Goal: Task Accomplishment & Management: Manage account settings

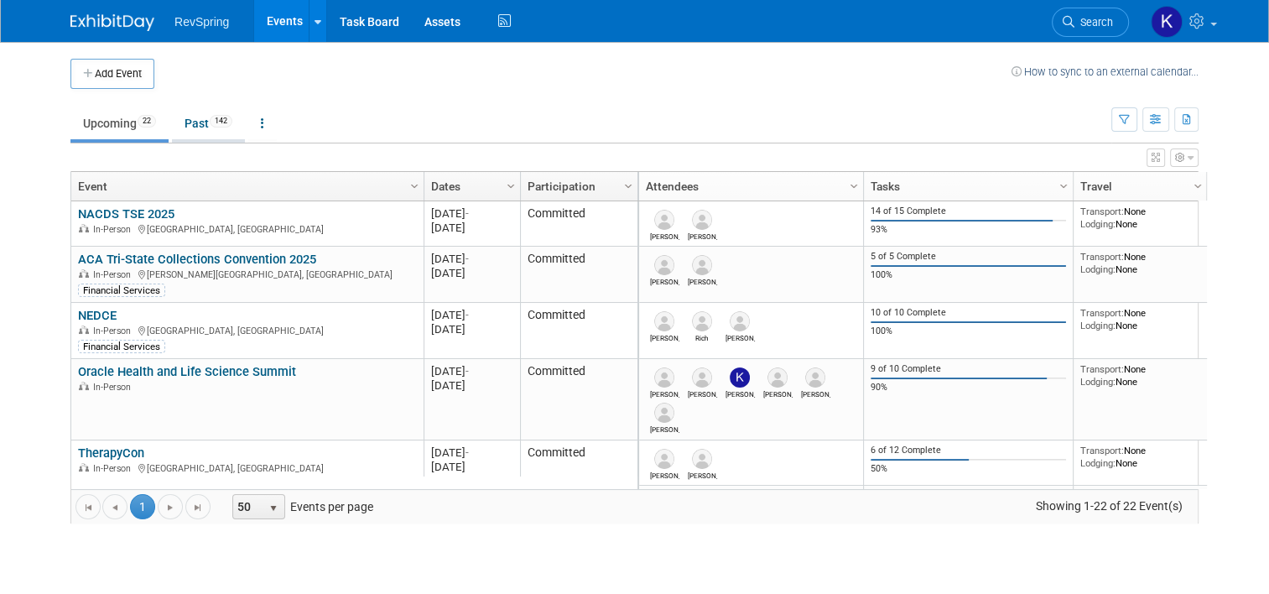
scroll to position [914, 0]
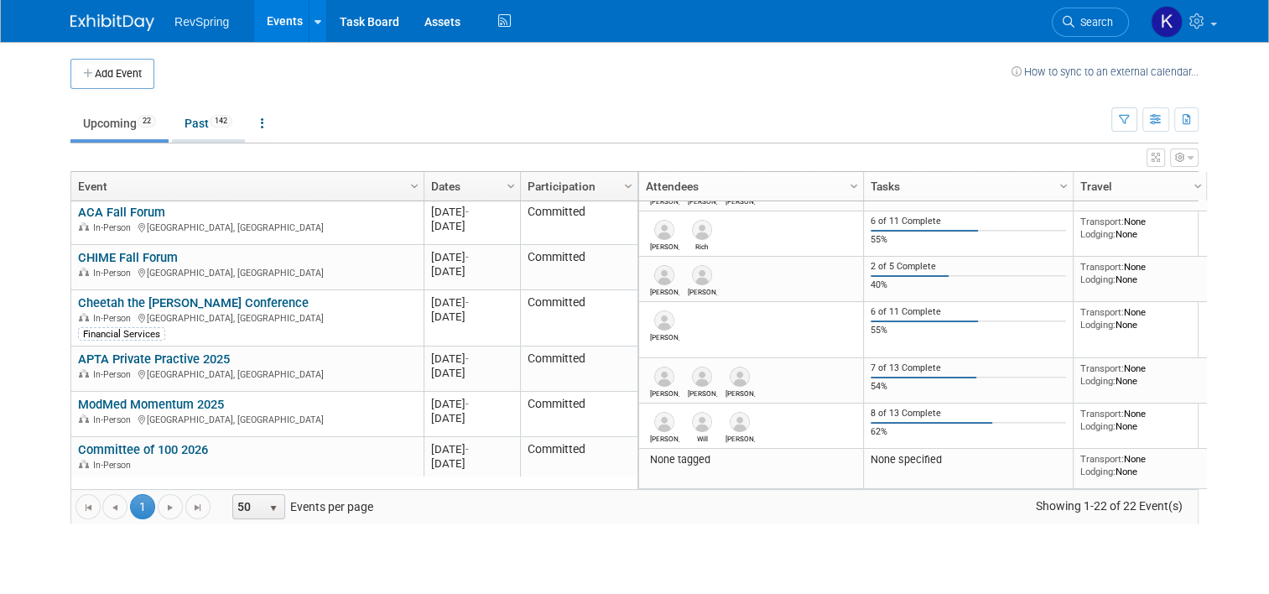
click at [210, 122] on span "142" at bounding box center [221, 121] width 23 height 13
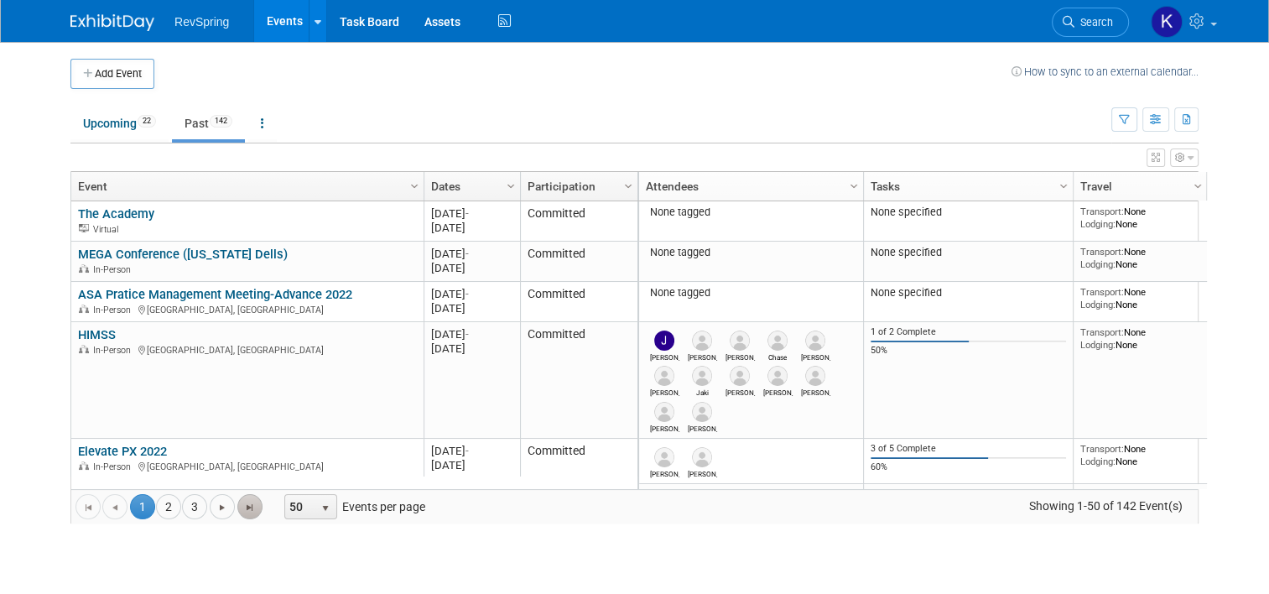
click at [237, 515] on link "Go to the last page" at bounding box center [249, 506] width 25 height 25
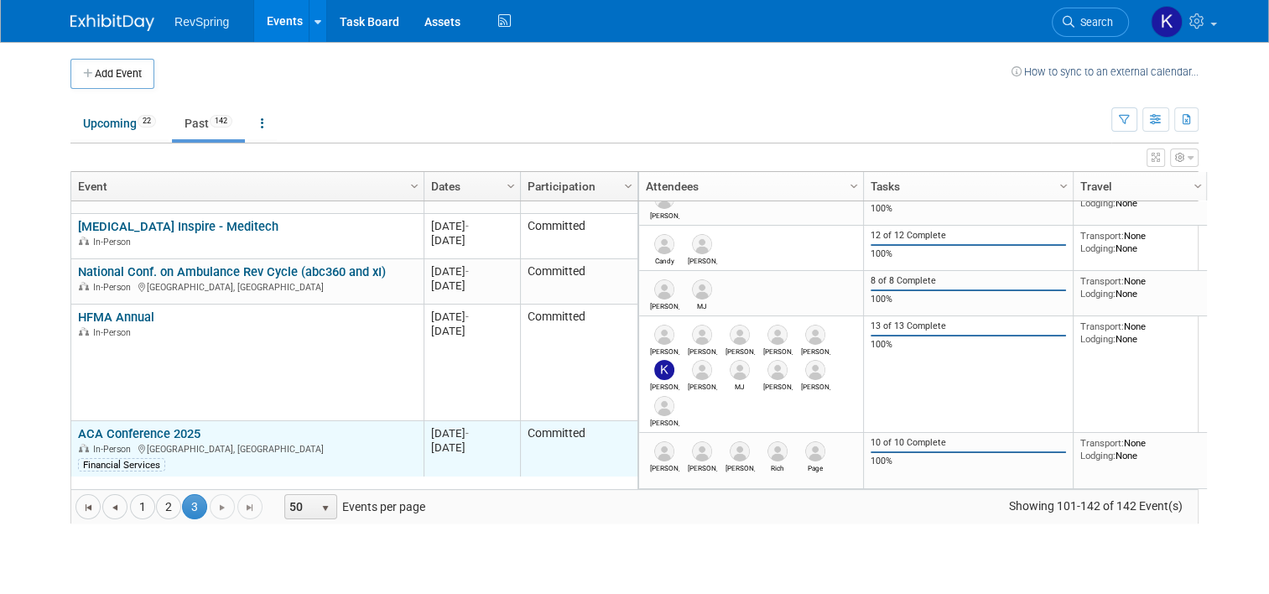
click at [131, 434] on link "ACA Conference 2025" at bounding box center [139, 433] width 122 height 15
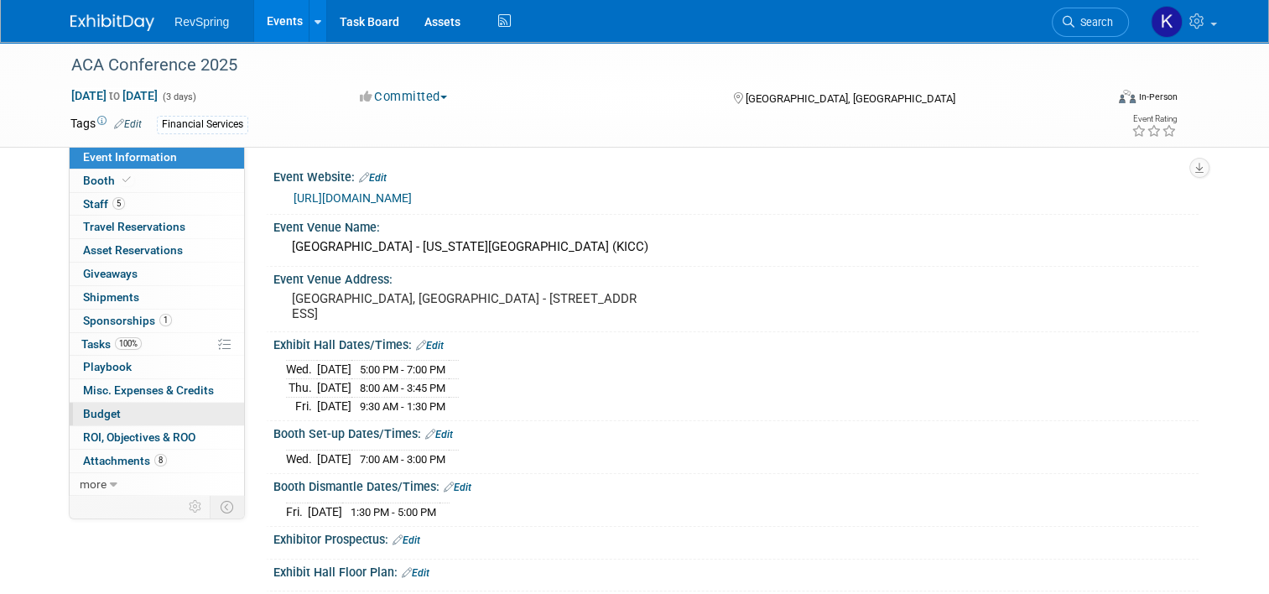
click at [149, 409] on link "Budget" at bounding box center [157, 413] width 174 height 23
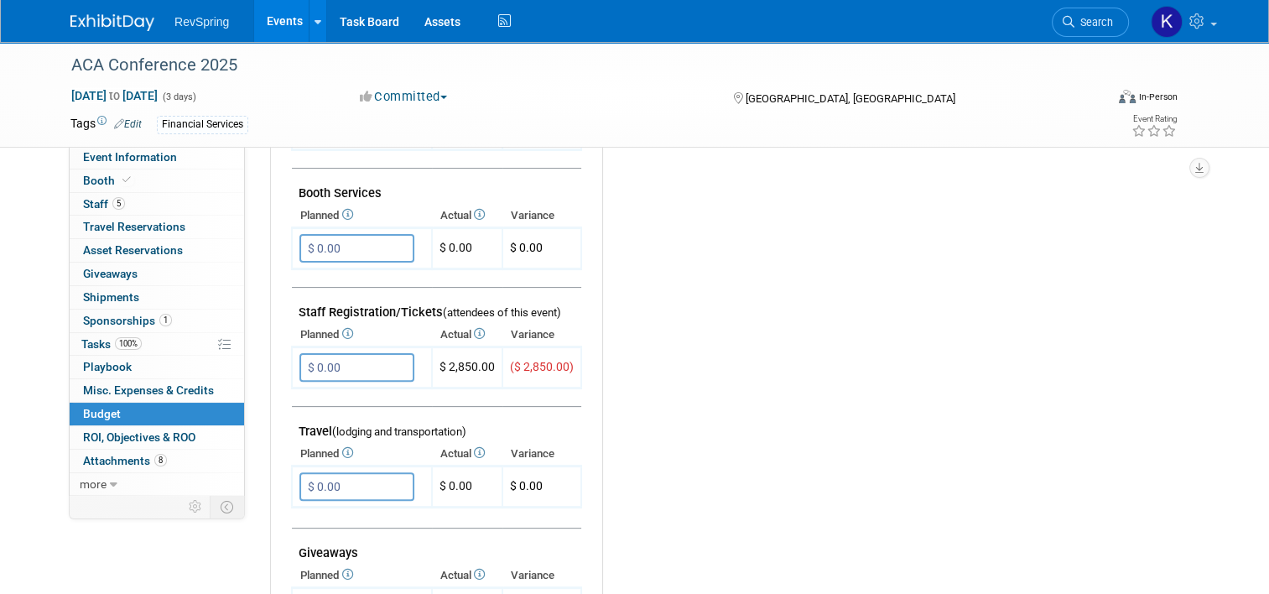
scroll to position [505, 0]
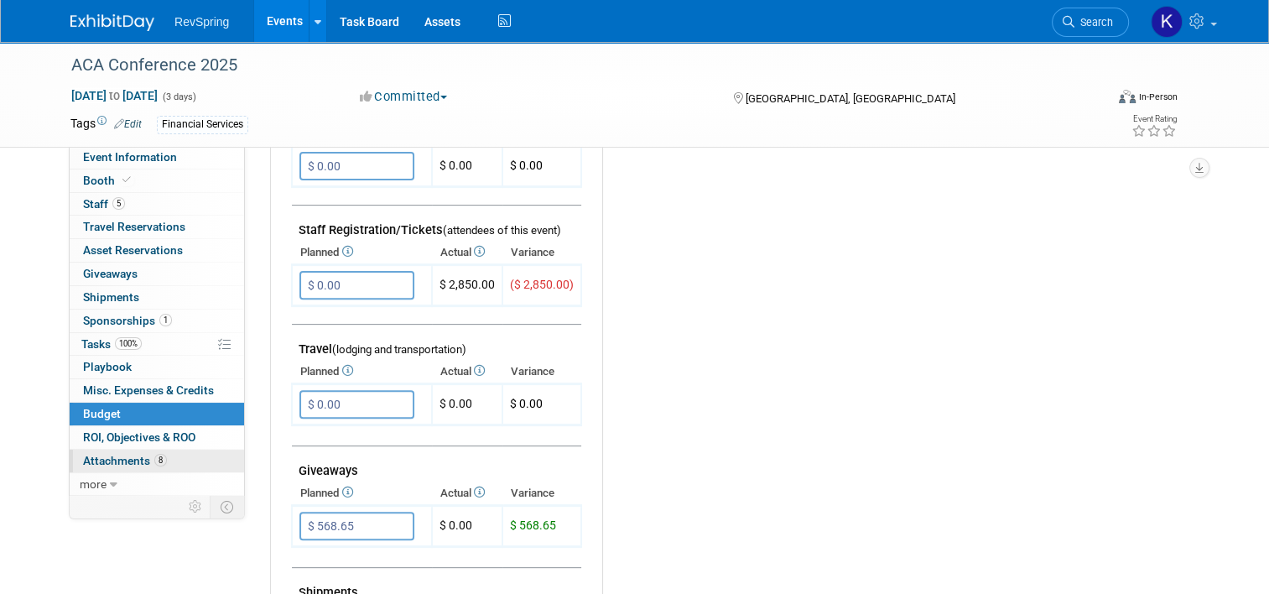
click at [154, 454] on span "8" at bounding box center [160, 460] width 13 height 13
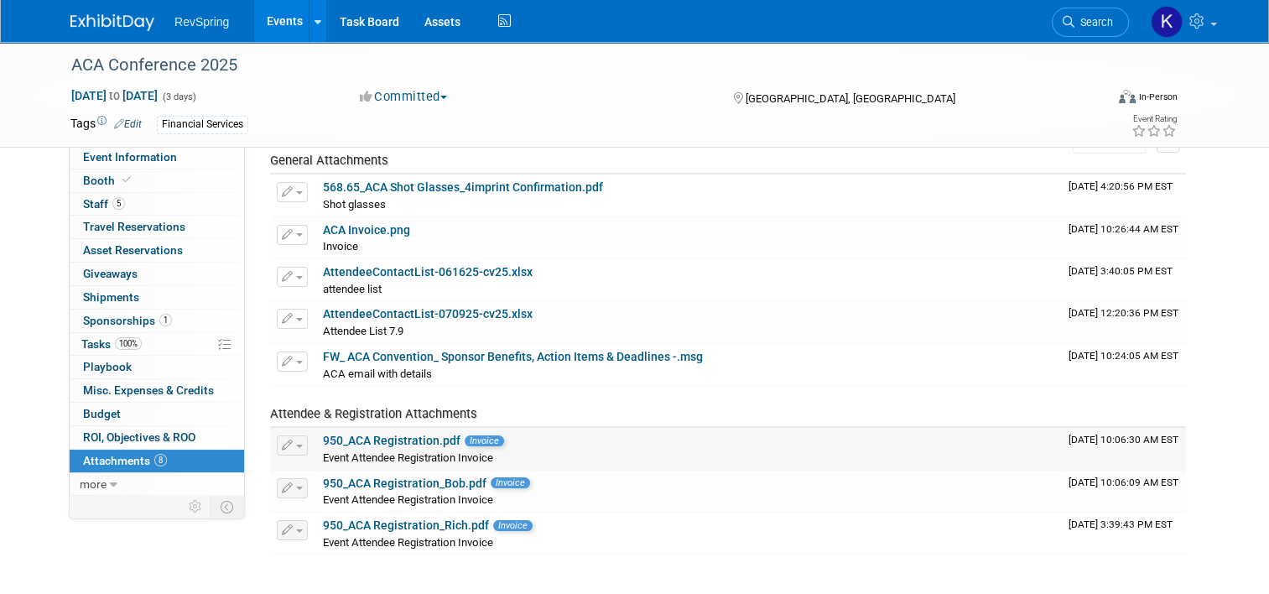
scroll to position [70, 0]
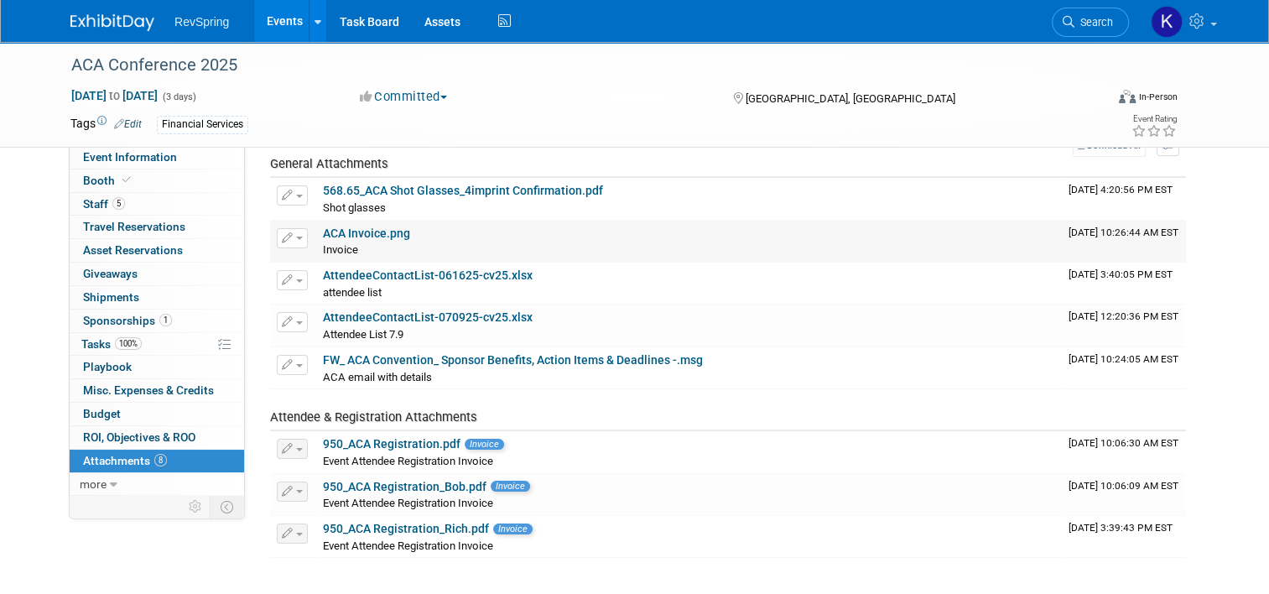
click at [372, 228] on link "ACA Invoice.png" at bounding box center [366, 232] width 87 height 13
click at [168, 193] on link "5 Staff 5" at bounding box center [157, 204] width 174 height 23
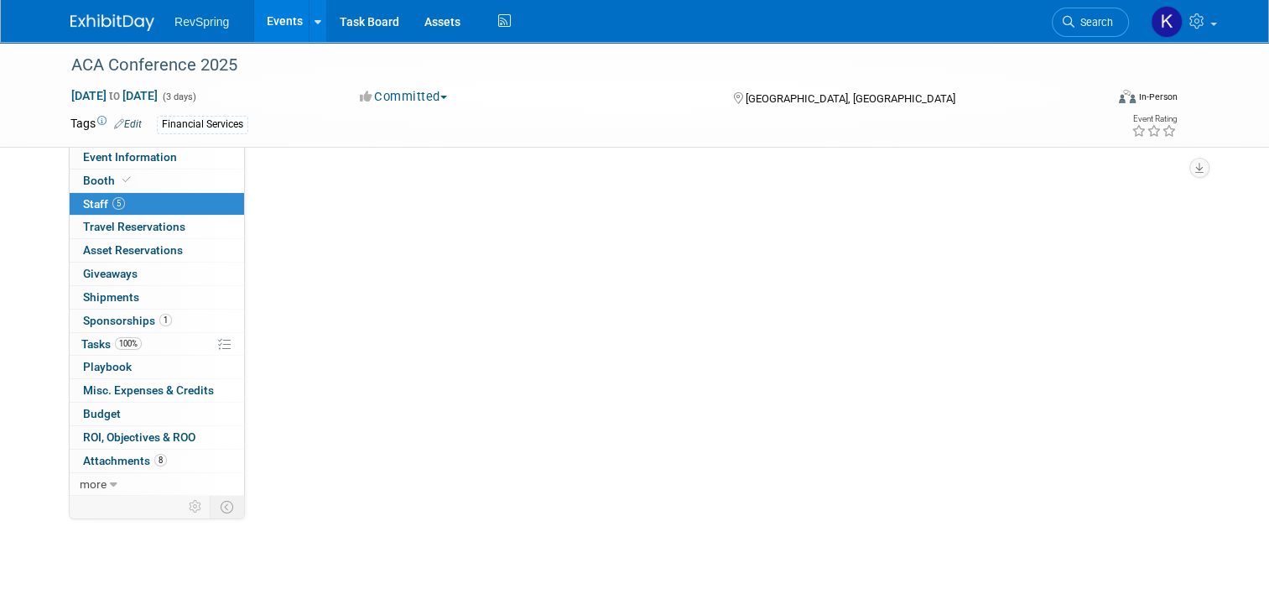
scroll to position [0, 0]
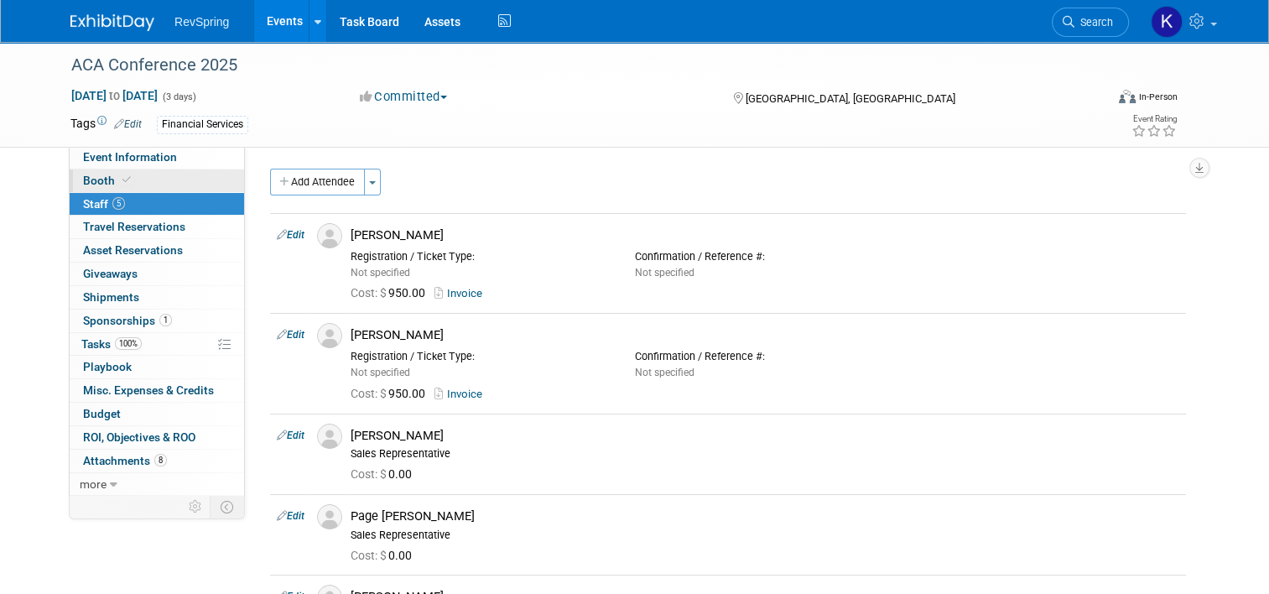
click at [164, 185] on link "Booth" at bounding box center [157, 180] width 174 height 23
select select "Project22"
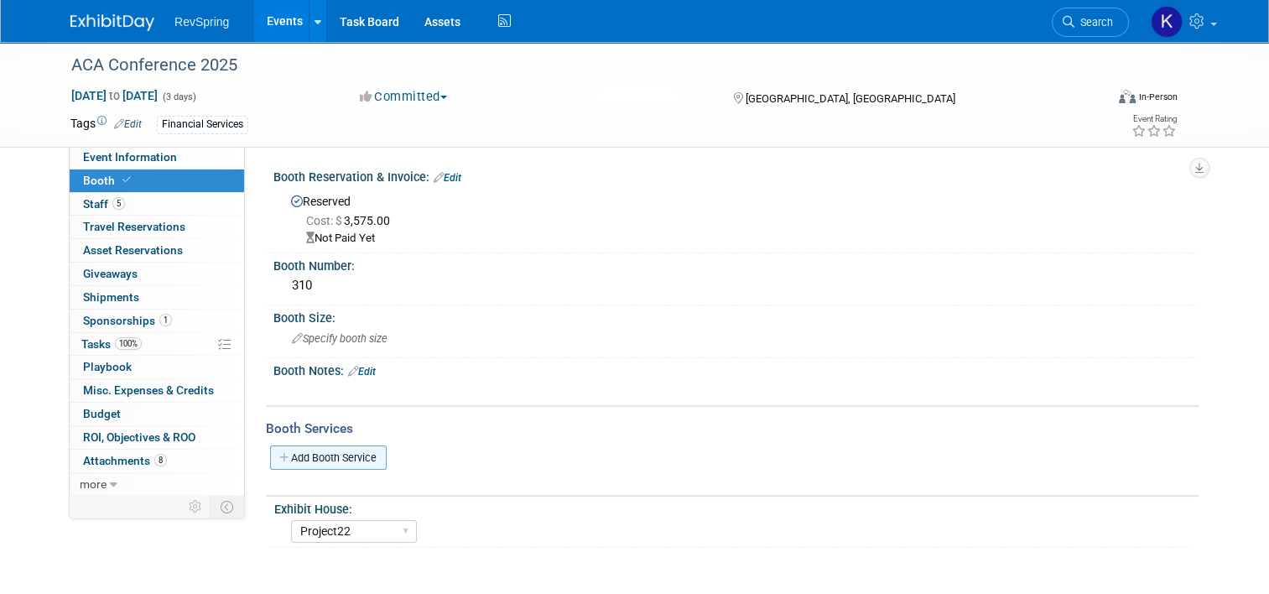
click at [308, 450] on link "Add Booth Service" at bounding box center [328, 457] width 117 height 24
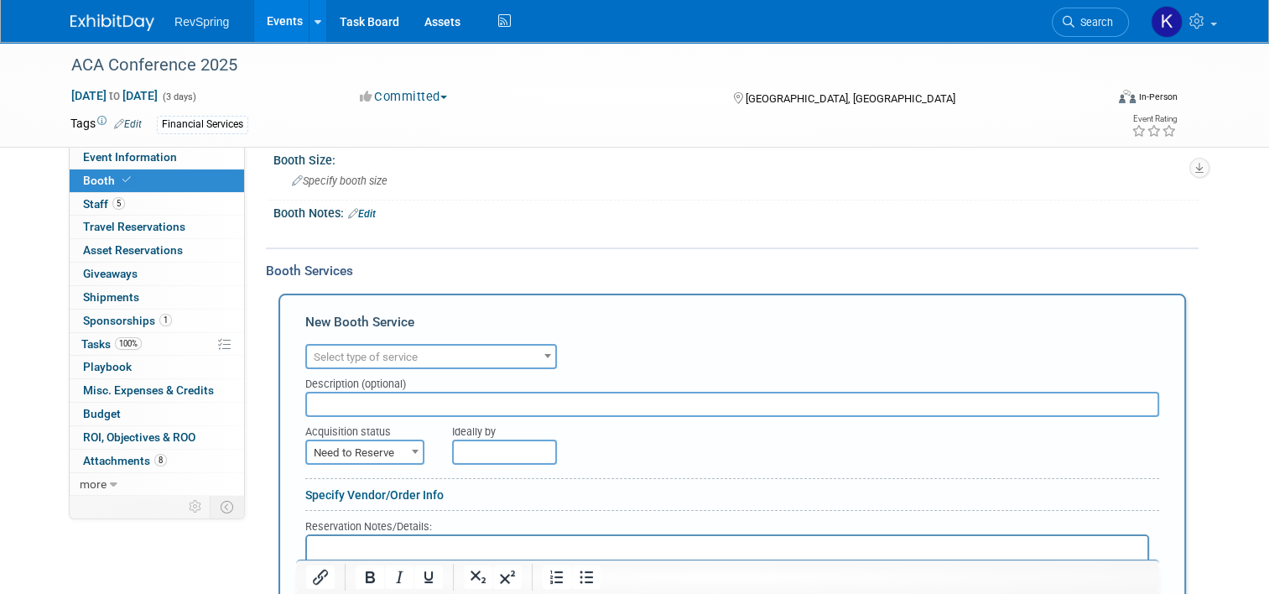
scroll to position [164, 0]
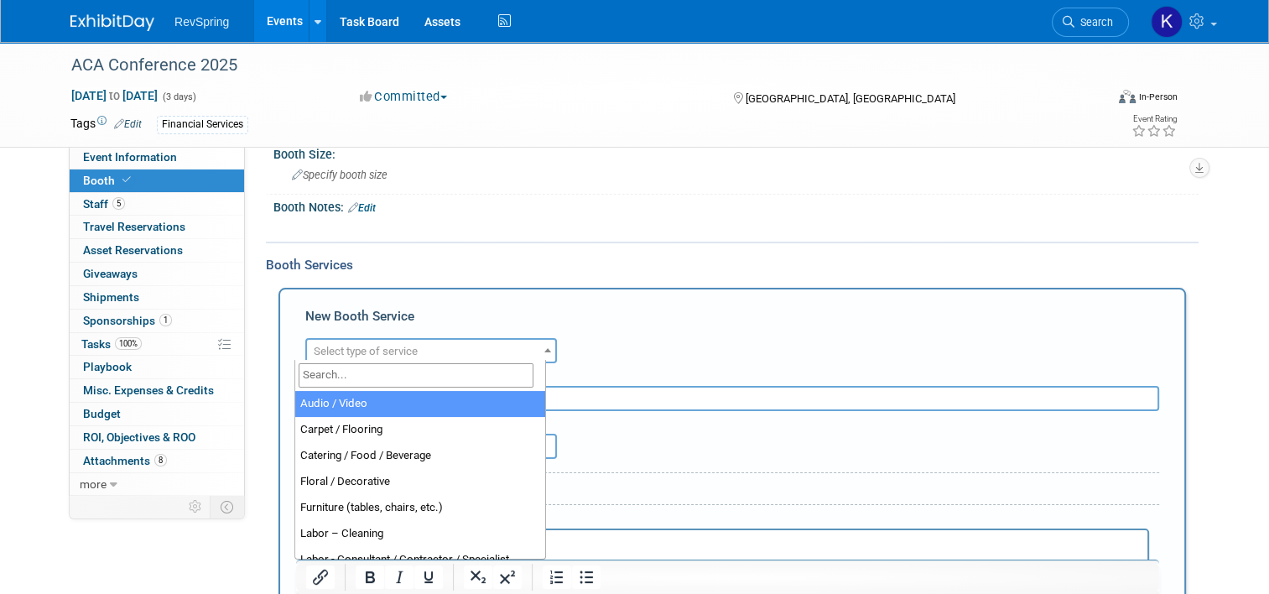
click at [372, 348] on span "Select type of service" at bounding box center [366, 351] width 104 height 13
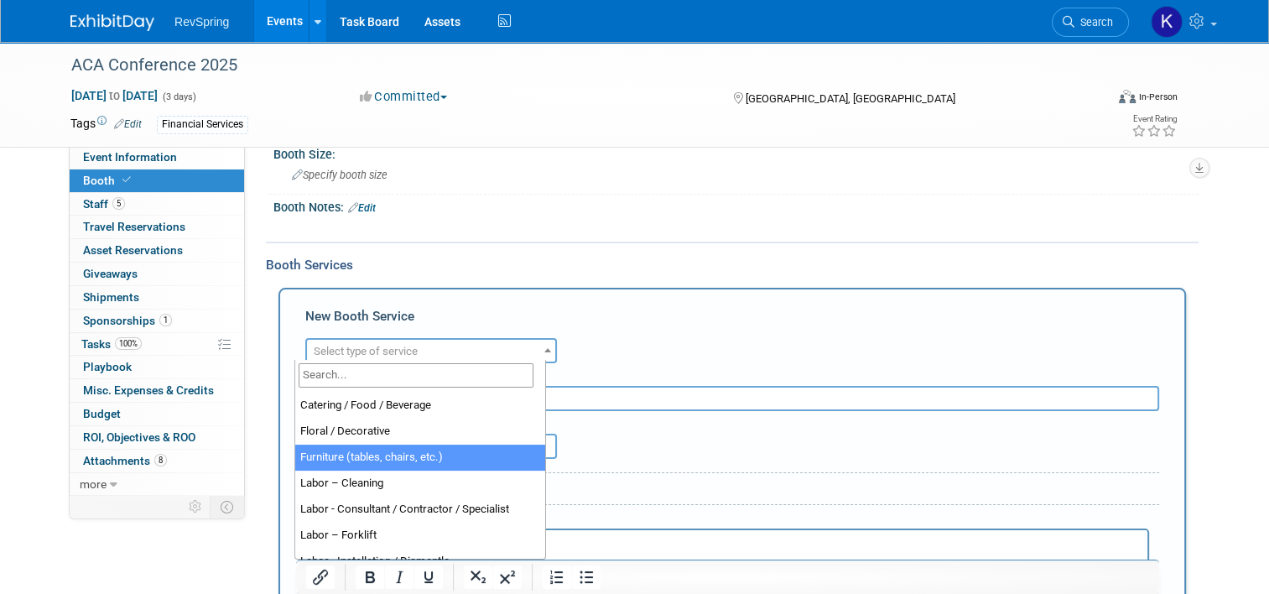
scroll to position [131, 0]
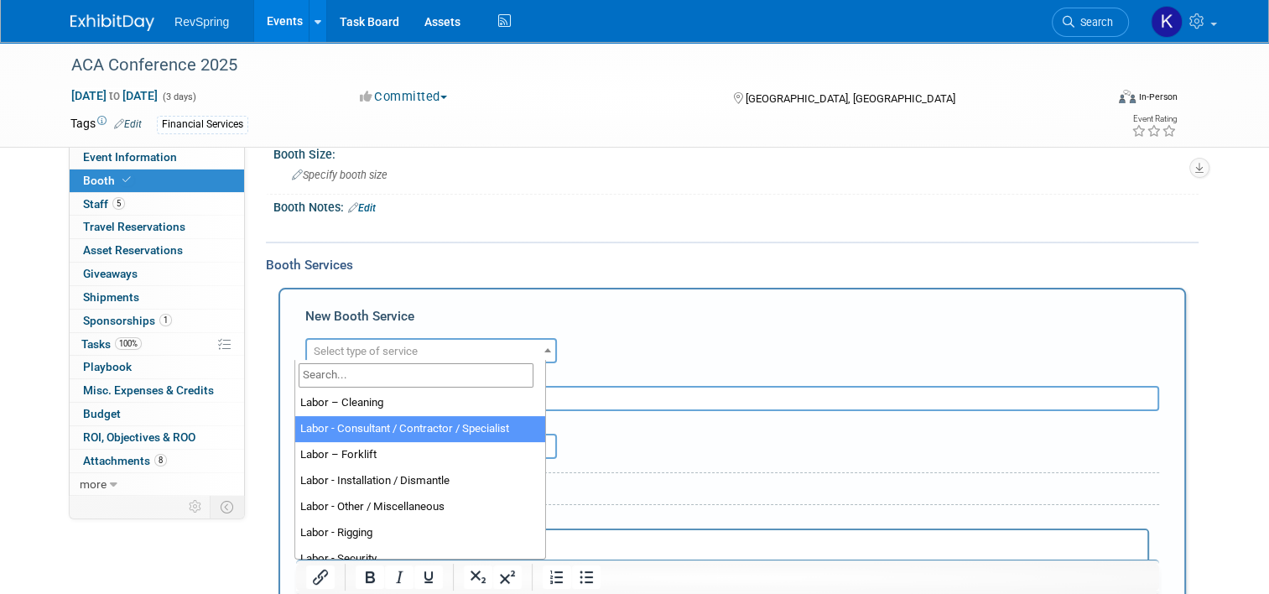
select select "12"
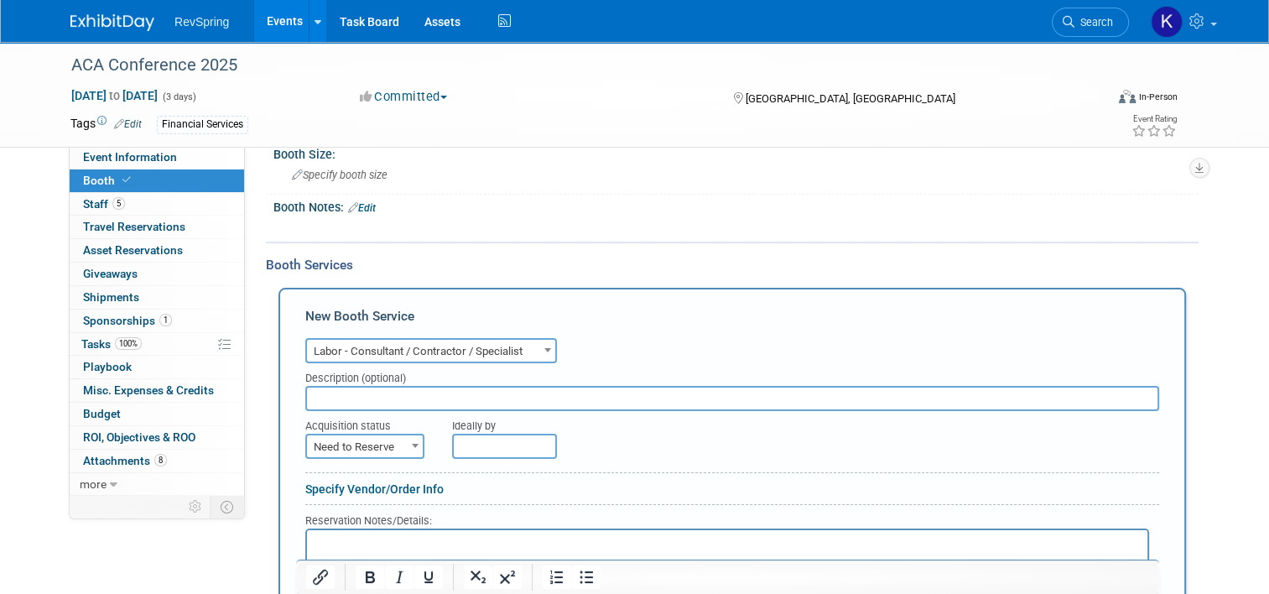
click at [328, 399] on input "text" at bounding box center [732, 398] width 854 height 25
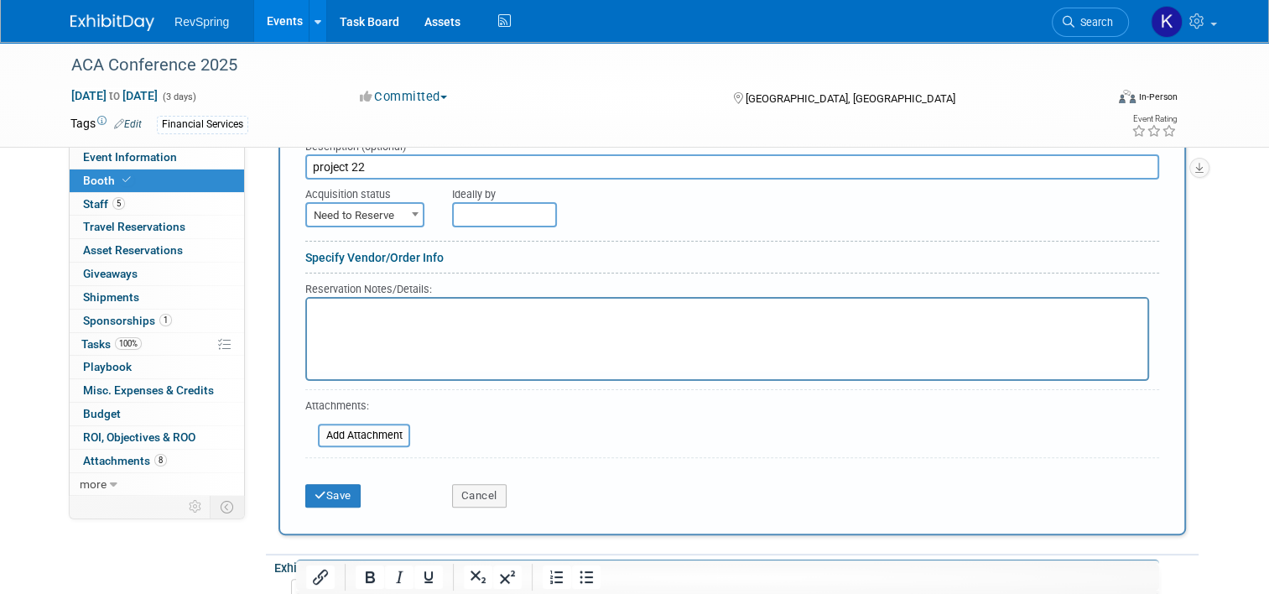
scroll to position [396, 0]
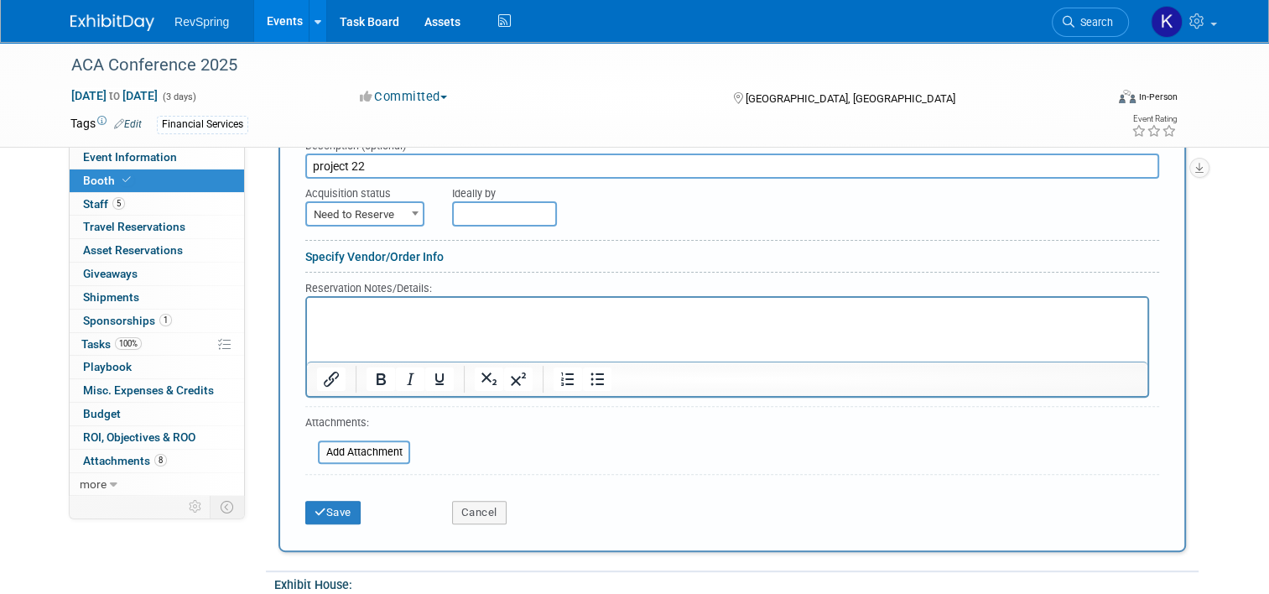
type input "project 22"
click at [376, 210] on span "Need to Reserve" at bounding box center [365, 214] width 116 height 23
select select "2"
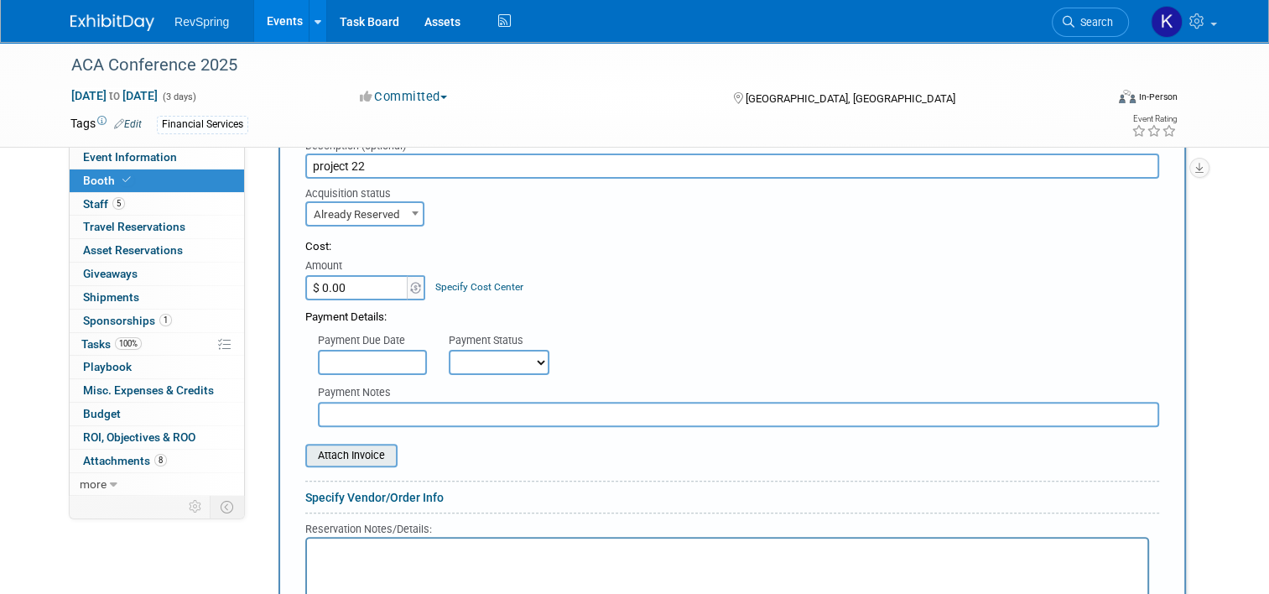
click at [354, 449] on input "file" at bounding box center [296, 455] width 200 height 20
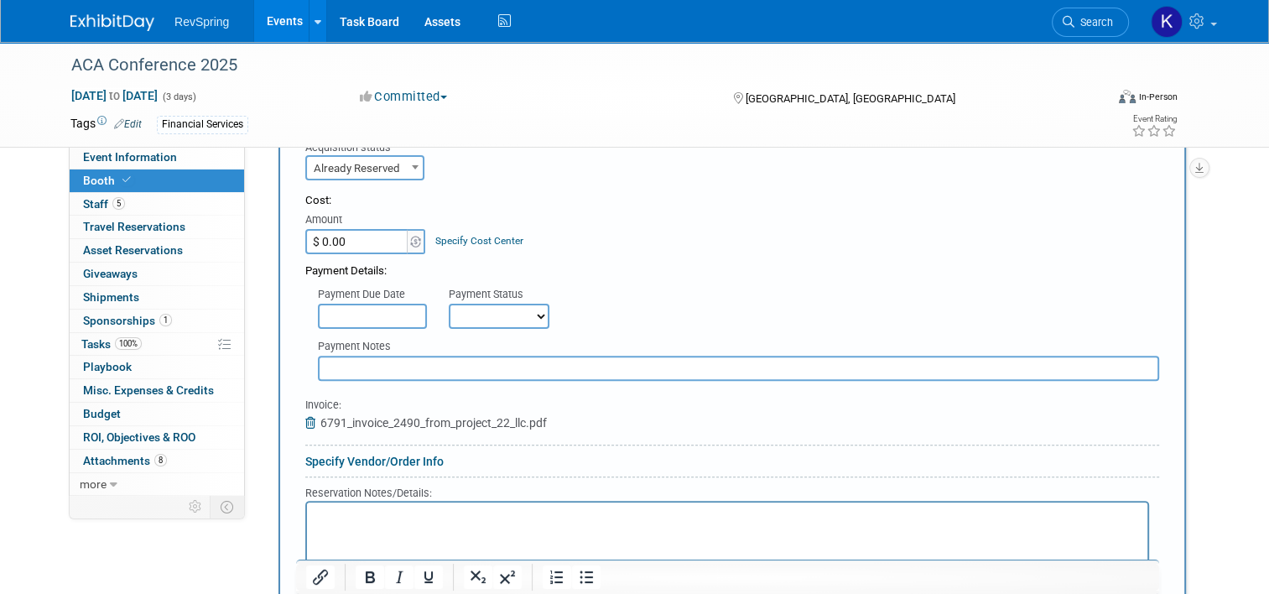
scroll to position [443, 0]
click at [356, 232] on input "$ 0.00" at bounding box center [357, 240] width 105 height 25
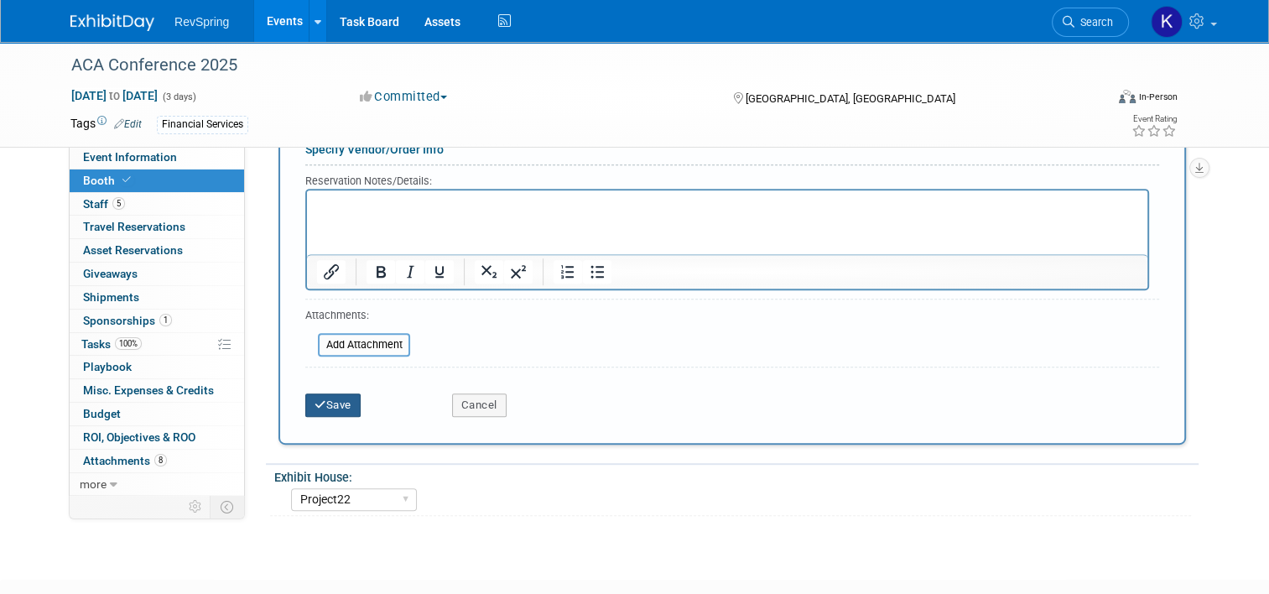
type input "$ 6,791.00"
click at [331, 400] on button "Save" at bounding box center [332, 404] width 55 height 23
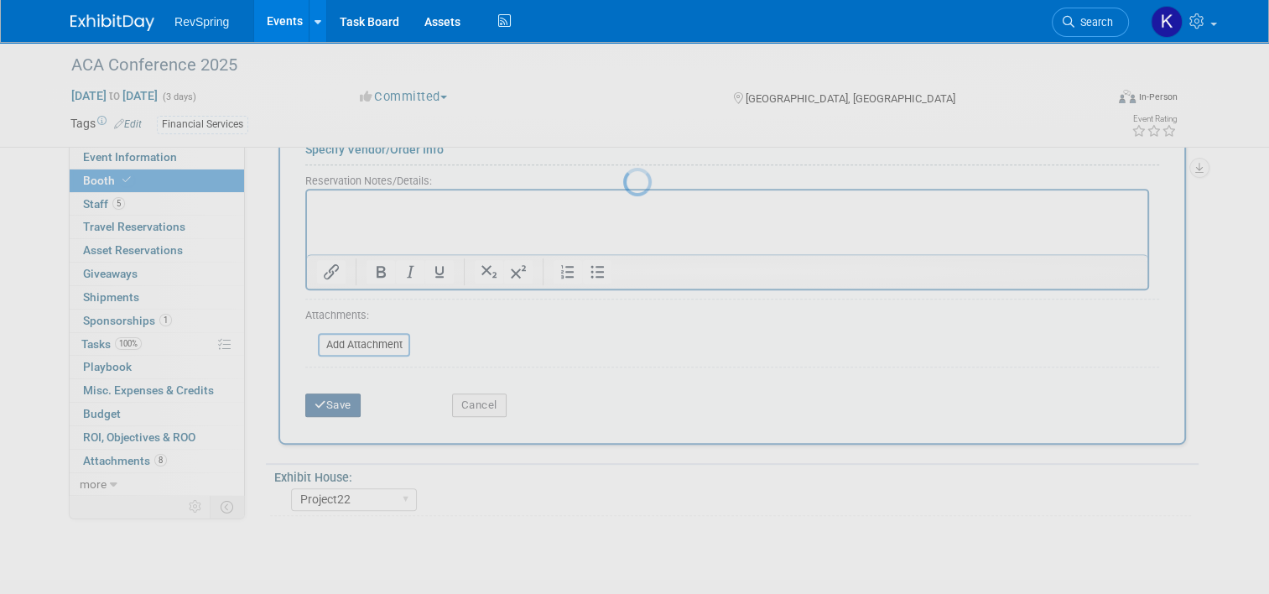
scroll to position [247, 0]
